Goal: Find specific page/section: Find specific page/section

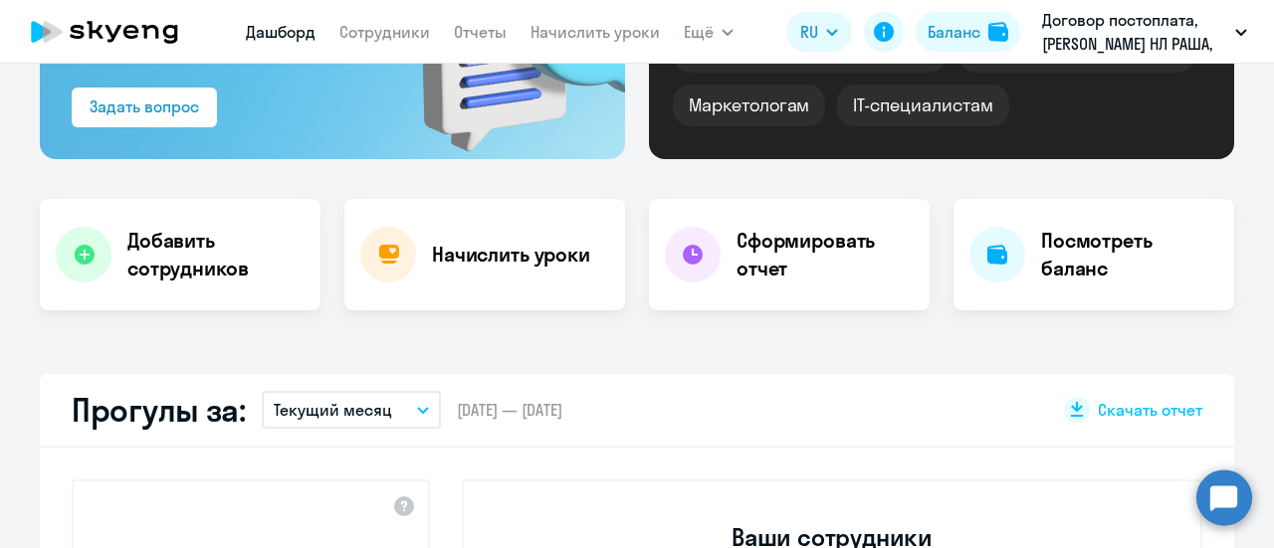
scroll to position [597, 0]
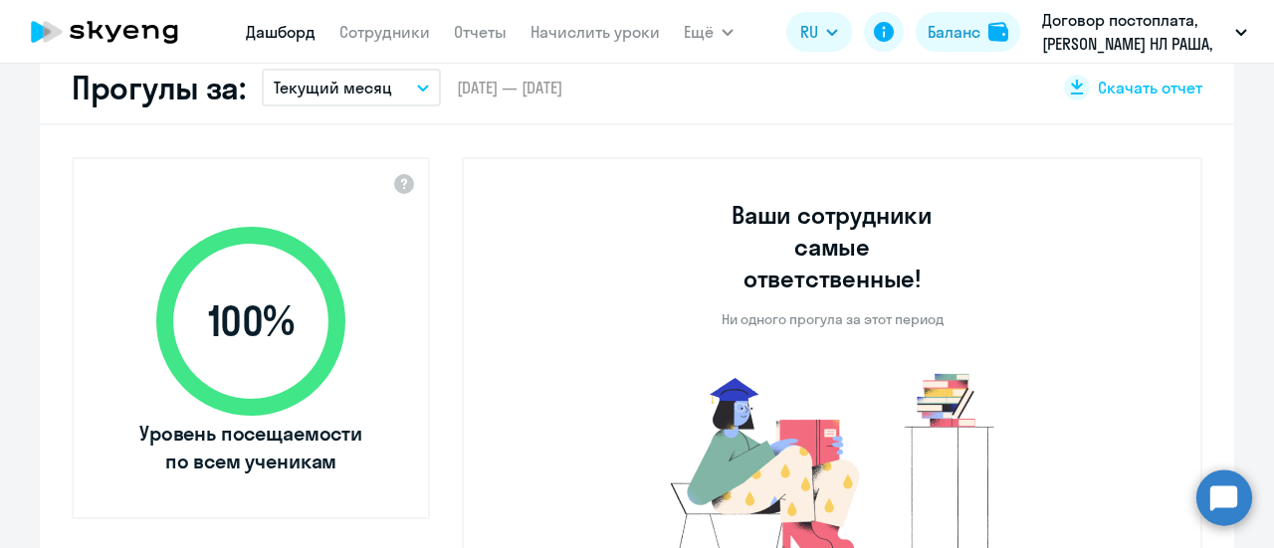
click at [417, 90] on icon "button" at bounding box center [423, 88] width 12 height 7
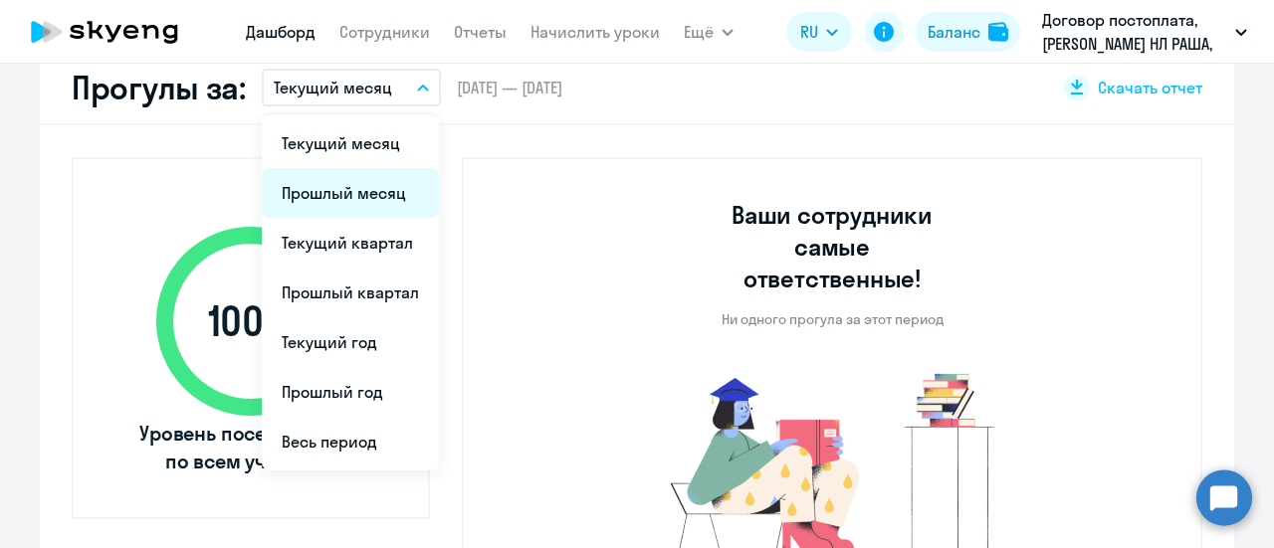
click at [346, 194] on li "Прошлый месяц" at bounding box center [350, 193] width 177 height 50
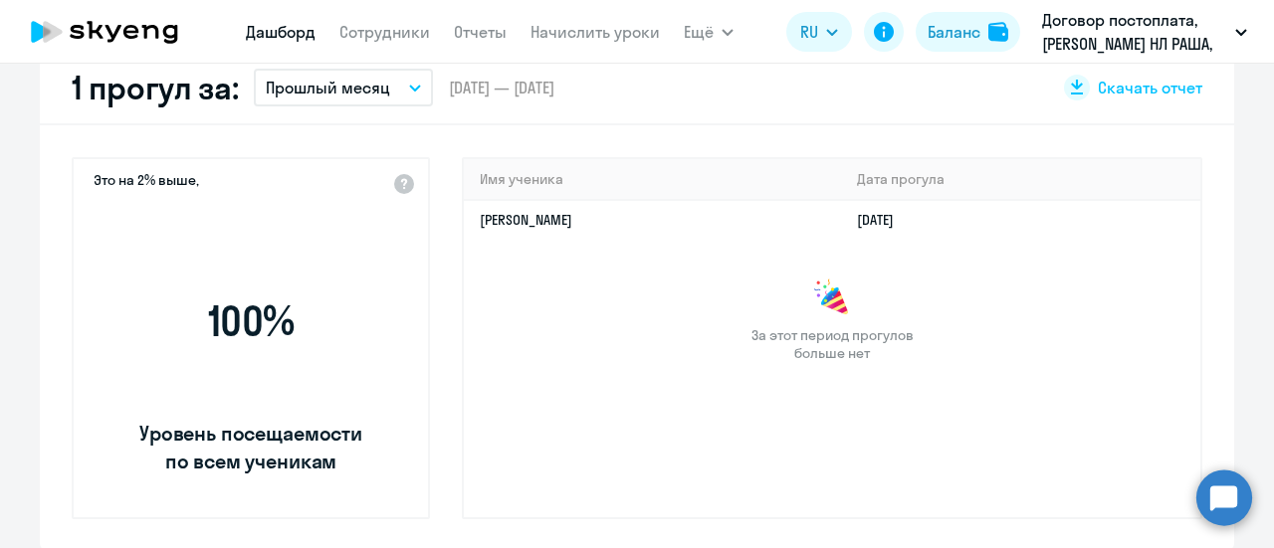
select select "30"
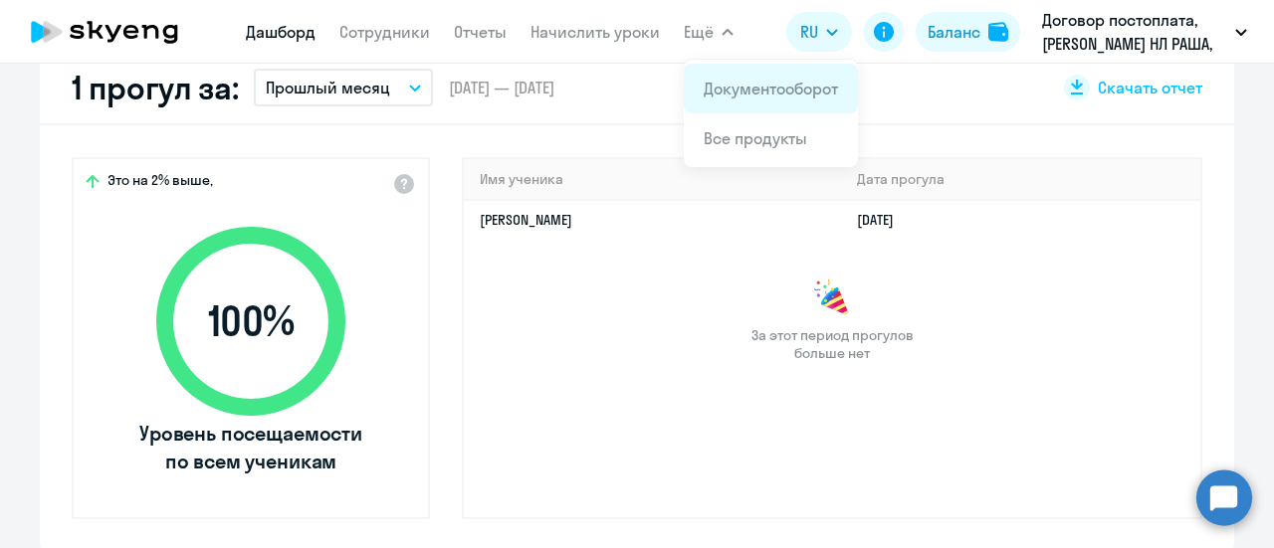
click at [721, 85] on link "Документооборот" at bounding box center [771, 89] width 134 height 20
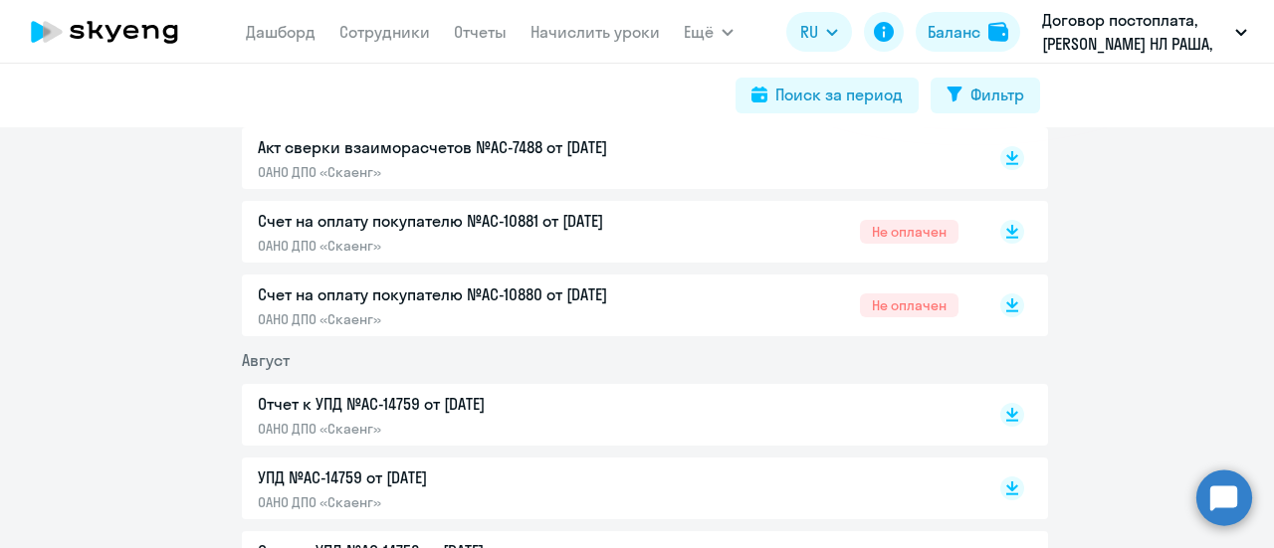
scroll to position [498, 0]
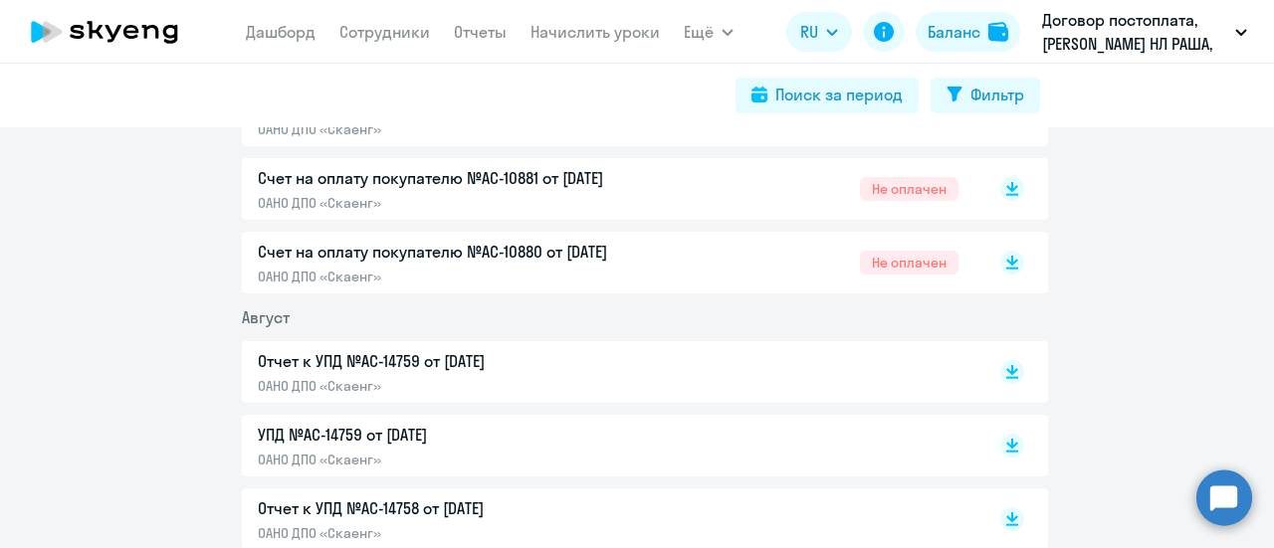
click at [390, 387] on p "ОАНО ДПО «Скаенг»" at bounding box center [467, 386] width 418 height 18
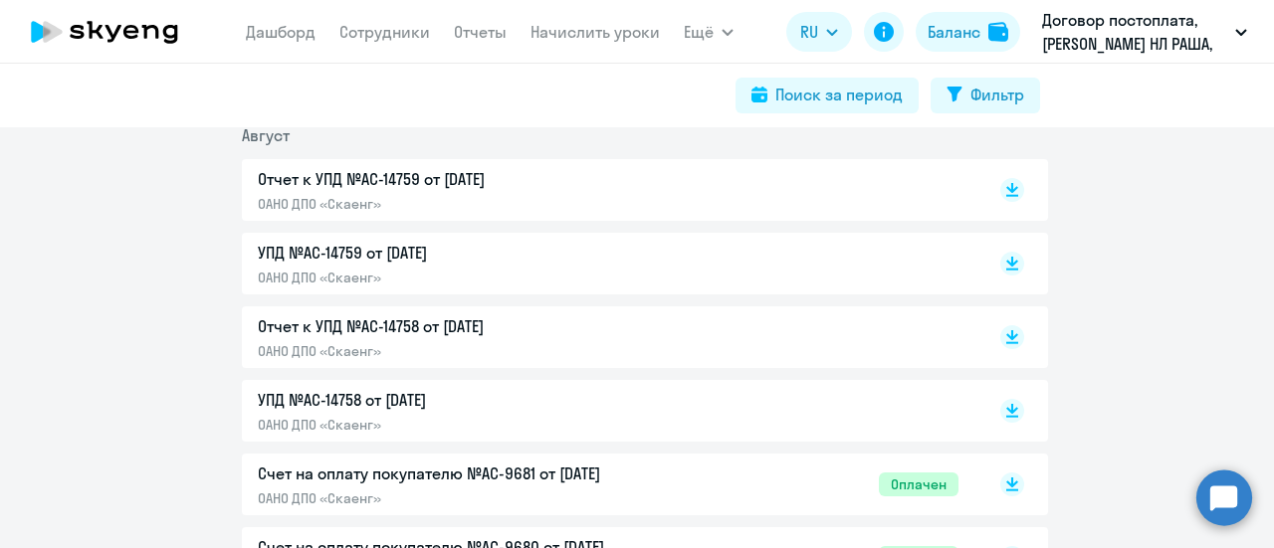
scroll to position [697, 0]
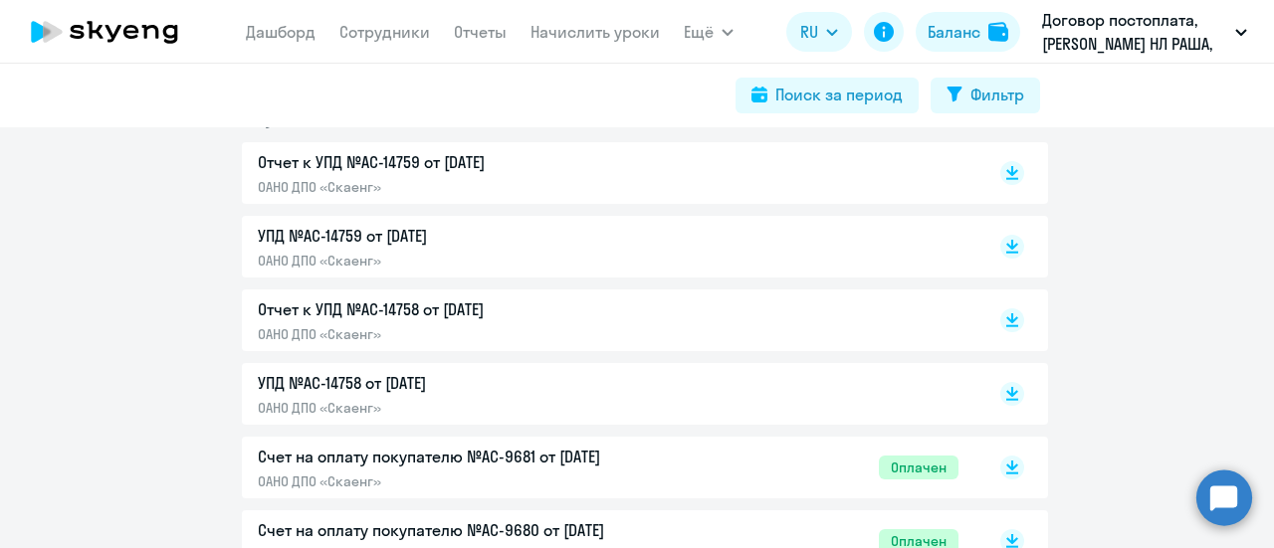
click at [338, 315] on p "Отчет к УПД №AC-14758 от [DATE]" at bounding box center [467, 310] width 418 height 24
